Goal: Browse casually: Explore the website without a specific task or goal

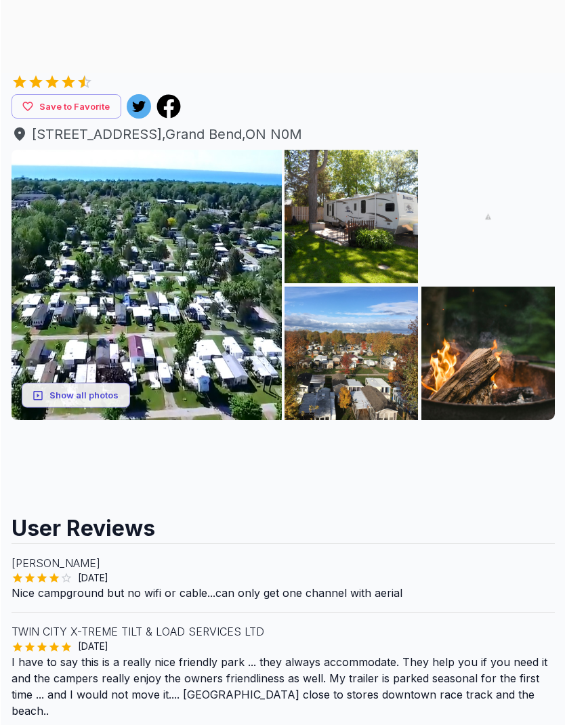
scroll to position [144, 0]
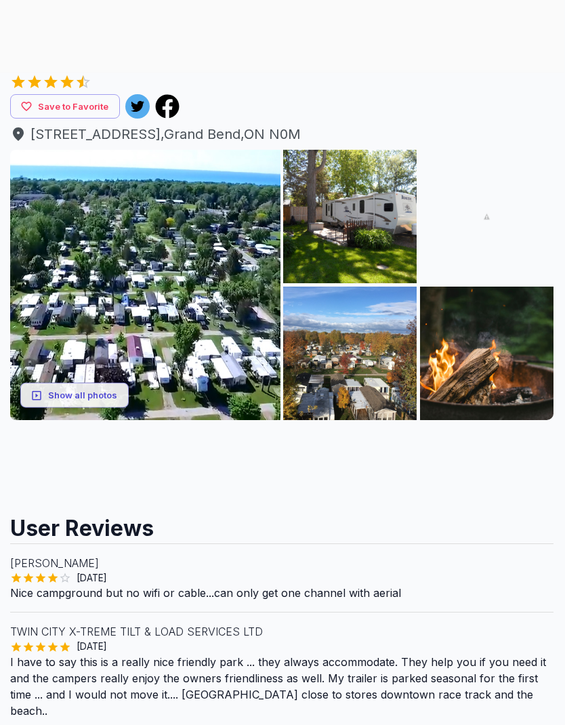
click at [72, 399] on button "Show all photos" at bounding box center [75, 395] width 108 height 25
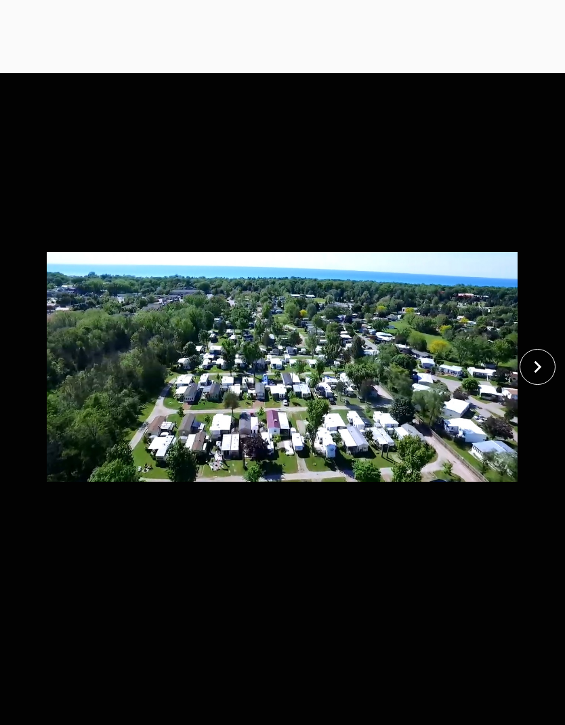
click at [528, 366] on icon "close" at bounding box center [537, 367] width 24 height 24
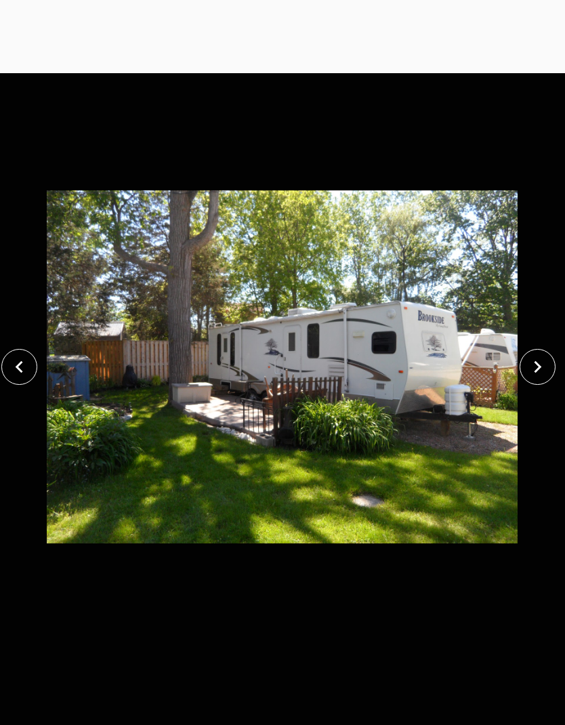
click at [534, 367] on icon "close" at bounding box center [537, 367] width 24 height 24
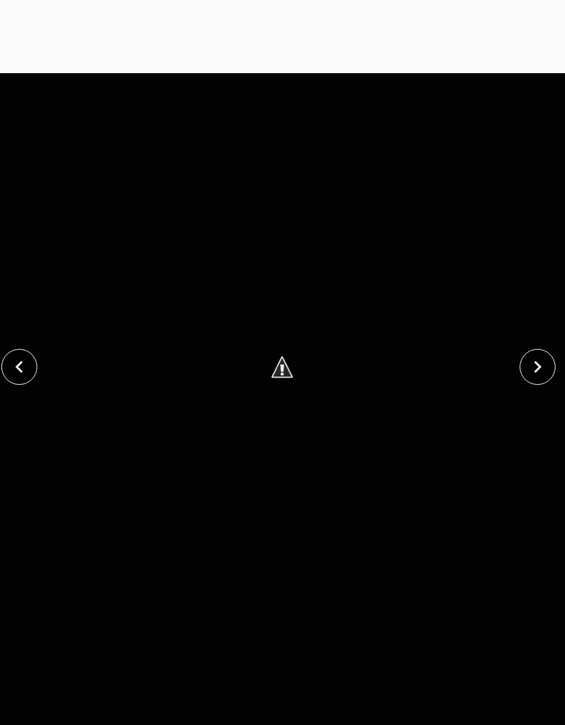
click at [540, 364] on icon "close" at bounding box center [537, 367] width 24 height 24
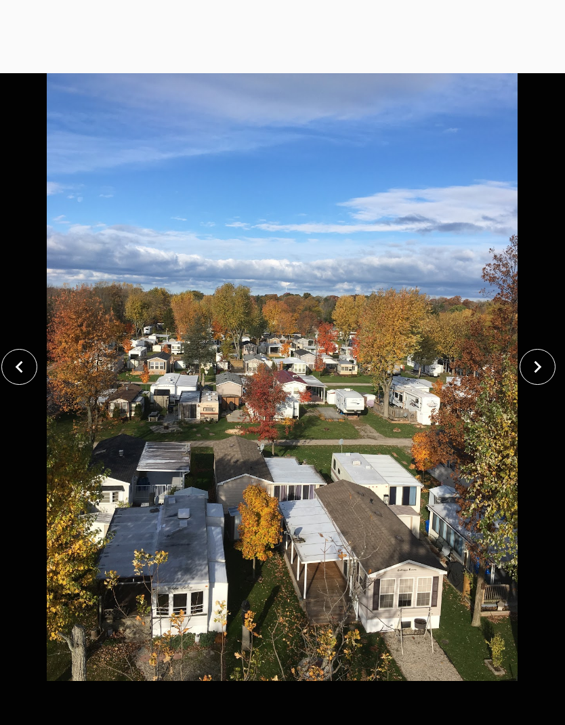
click at [538, 366] on icon "close" at bounding box center [537, 367] width 7 height 12
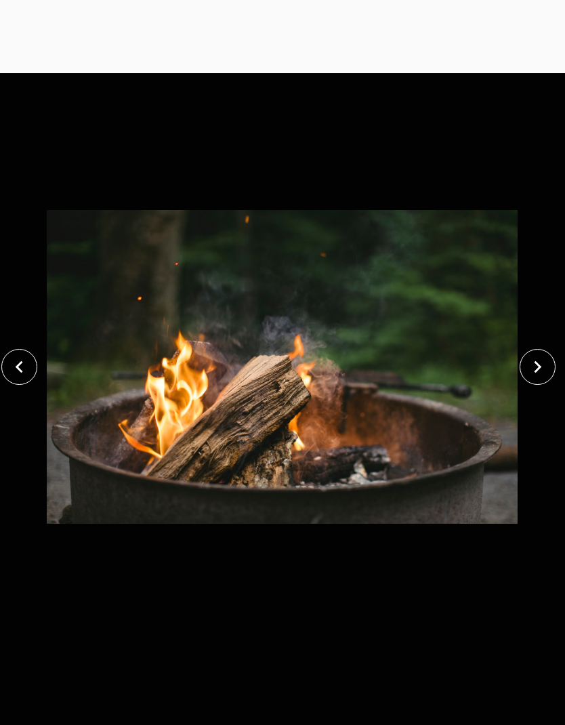
click at [544, 364] on icon "close" at bounding box center [537, 367] width 24 height 24
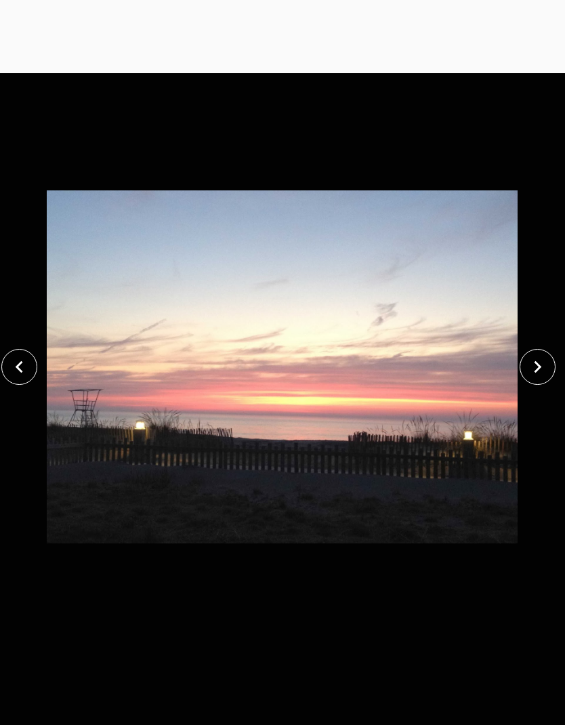
click at [535, 370] on icon "close" at bounding box center [537, 367] width 24 height 24
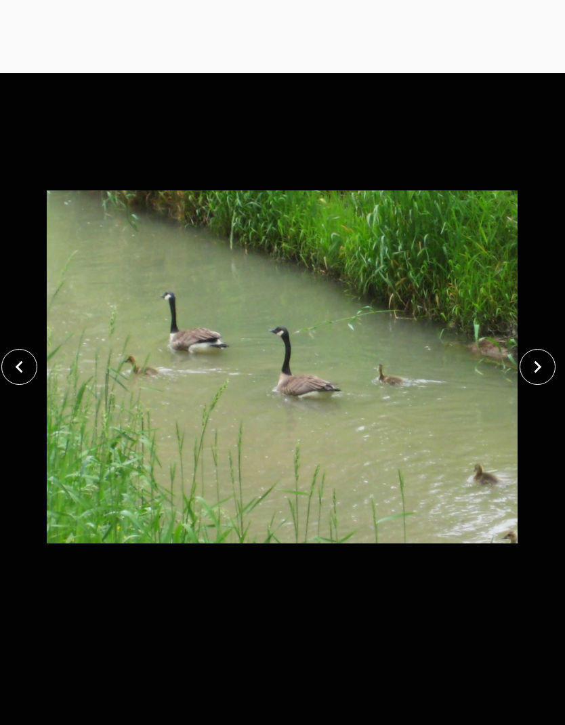
click at [20, 349] on button "close" at bounding box center [19, 367] width 36 height 36
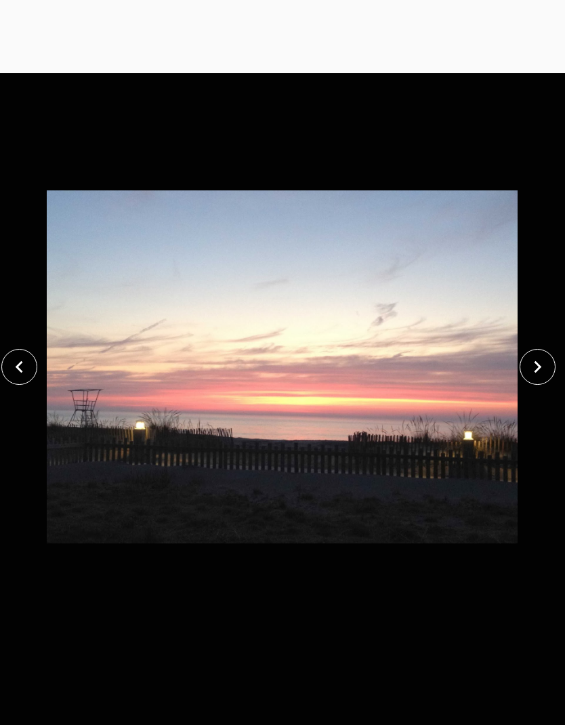
click at [539, 366] on icon "close" at bounding box center [537, 367] width 7 height 12
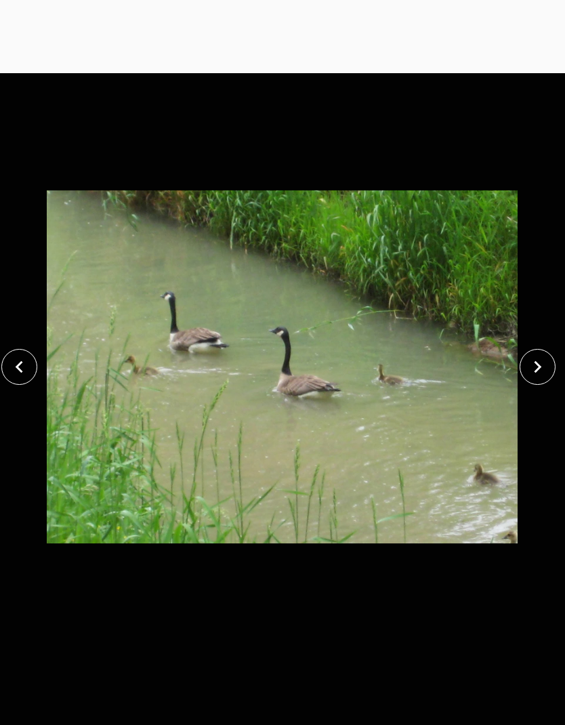
click at [540, 366] on icon "close" at bounding box center [537, 367] width 7 height 12
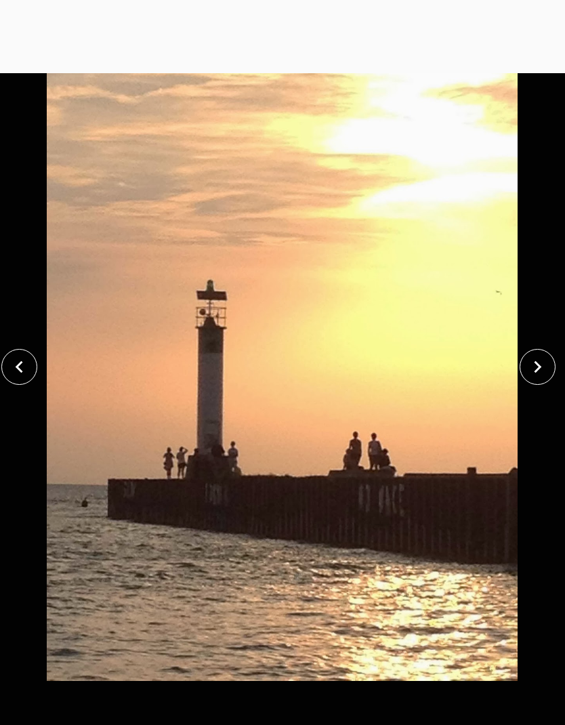
click at [539, 369] on icon "close" at bounding box center [537, 367] width 24 height 24
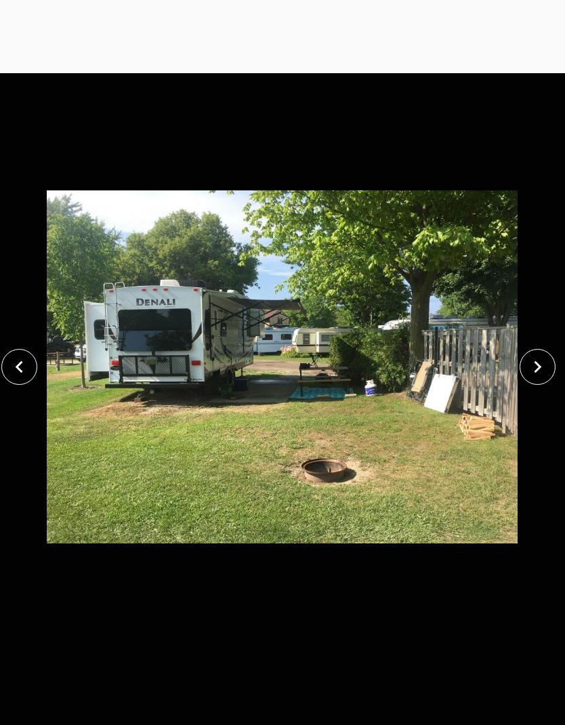
click at [534, 370] on icon "close" at bounding box center [537, 367] width 24 height 24
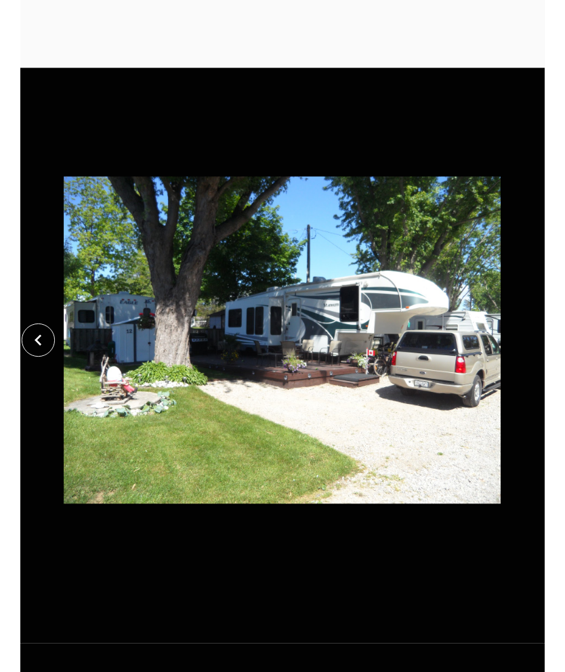
scroll to position [197, 1]
